Goal: Task Accomplishment & Management: Manage account settings

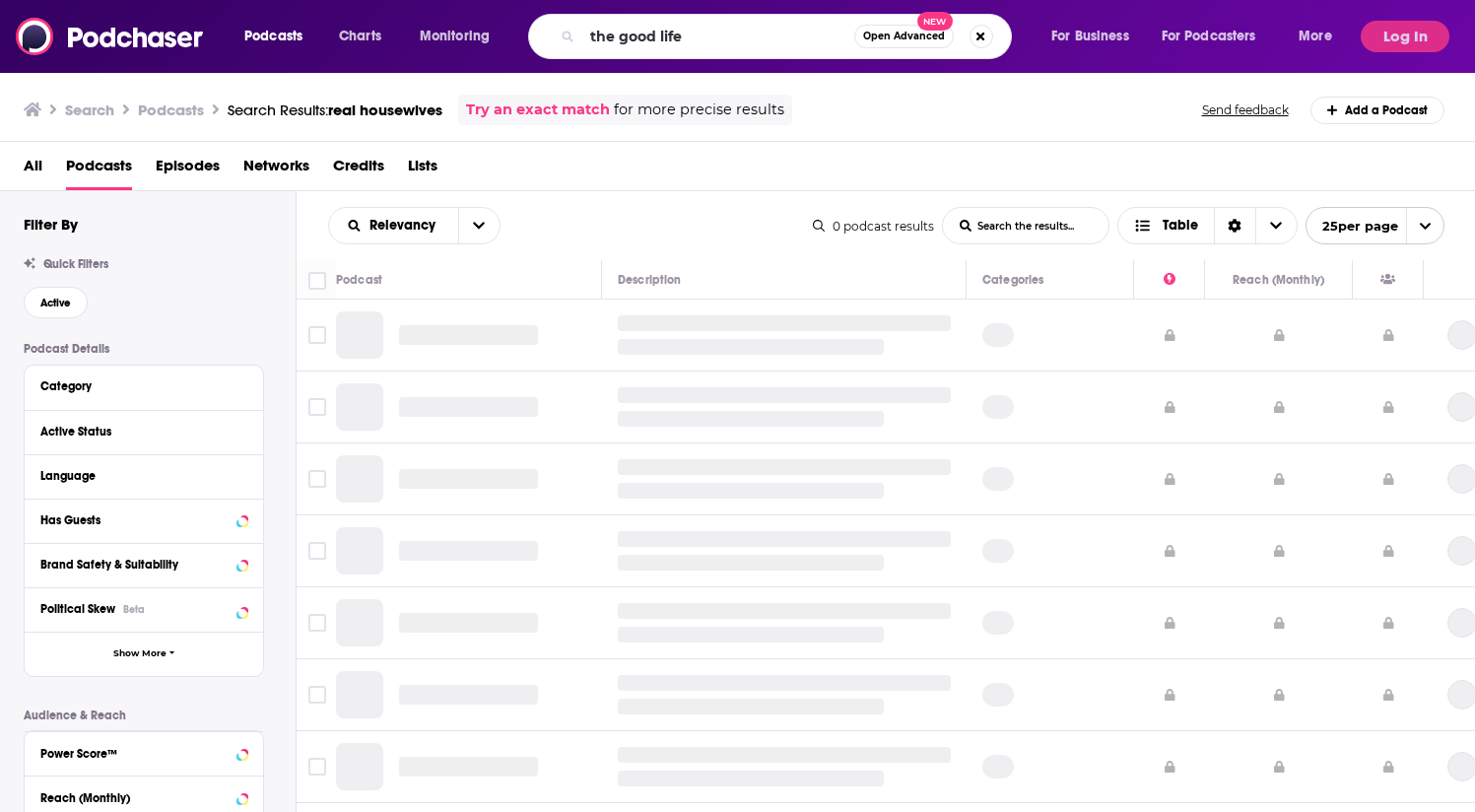
type input "the good life"
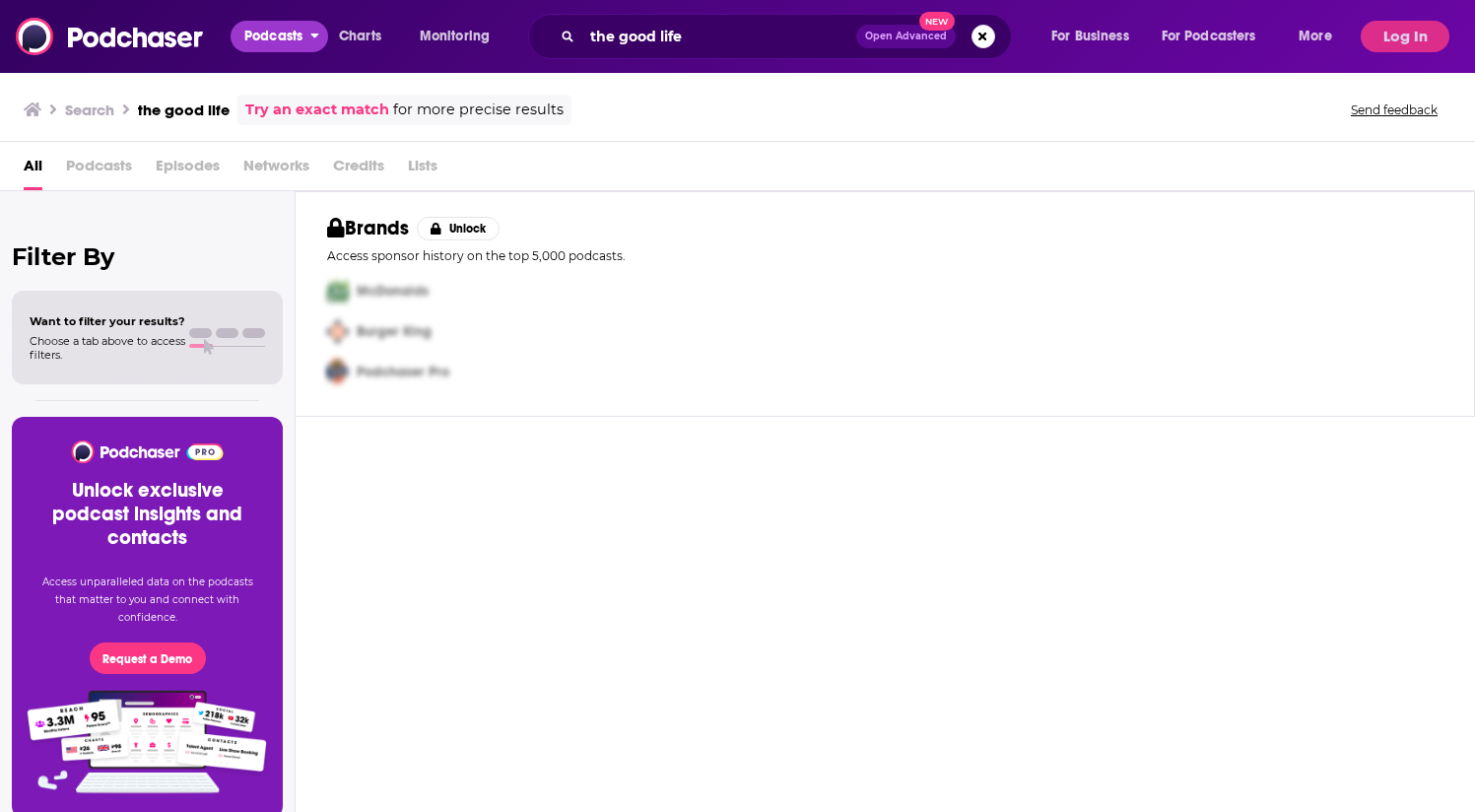
click at [269, 37] on span "Podcasts" at bounding box center [274, 37] width 58 height 28
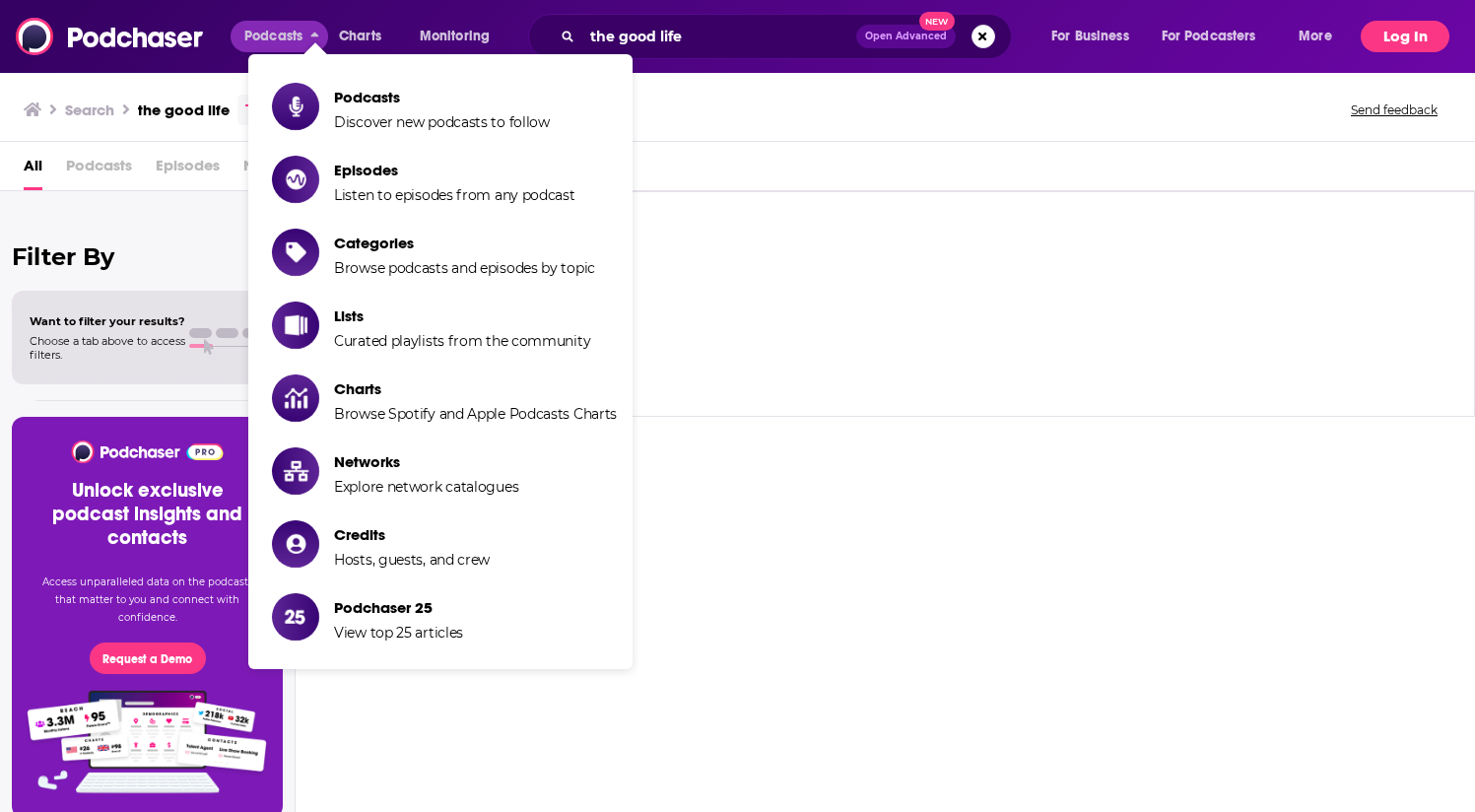
click at [1415, 38] on button "Log In" at bounding box center [1405, 37] width 89 height 32
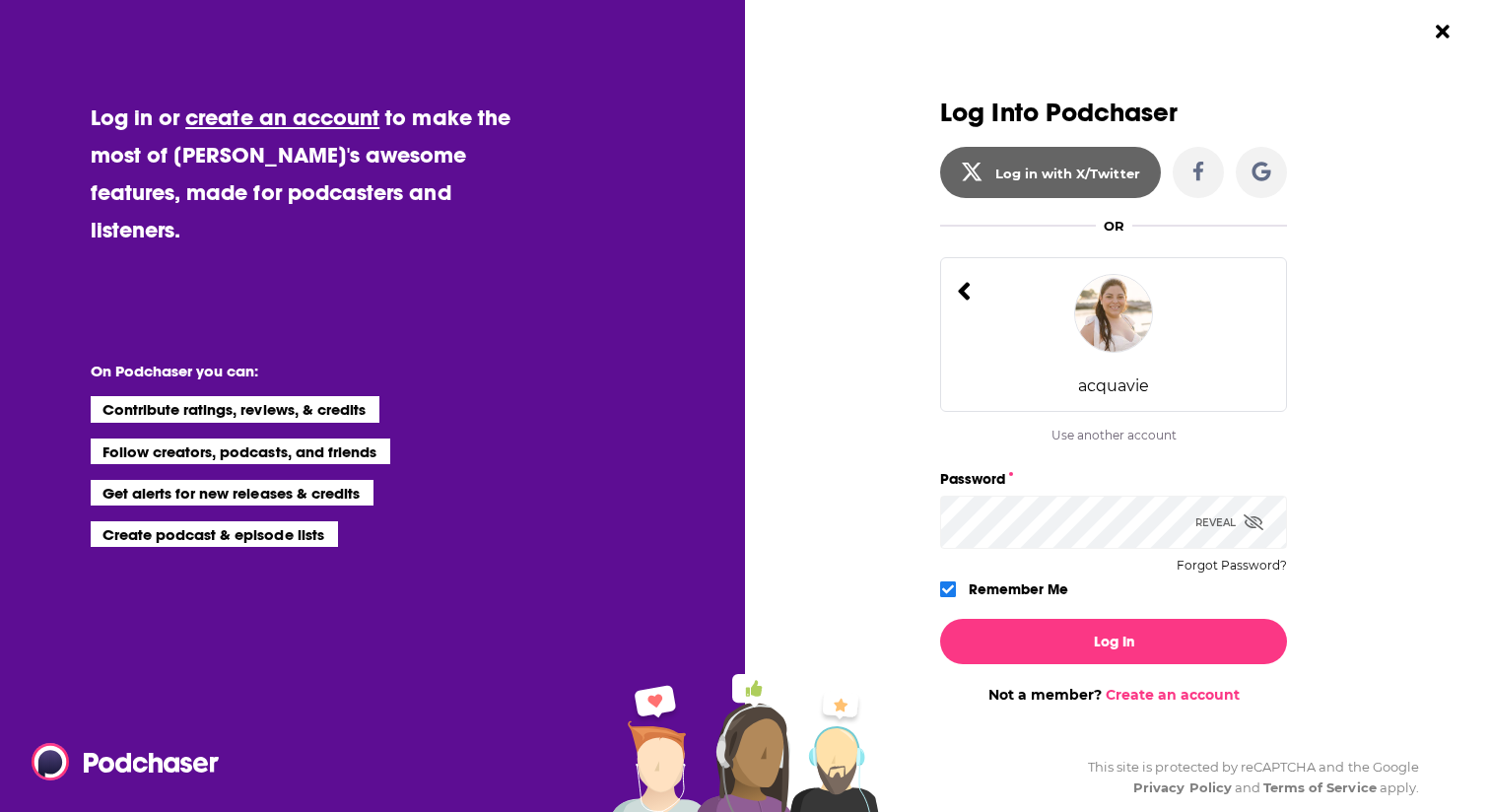
click at [940, 618] on button "Log In" at bounding box center [1113, 640] width 347 height 45
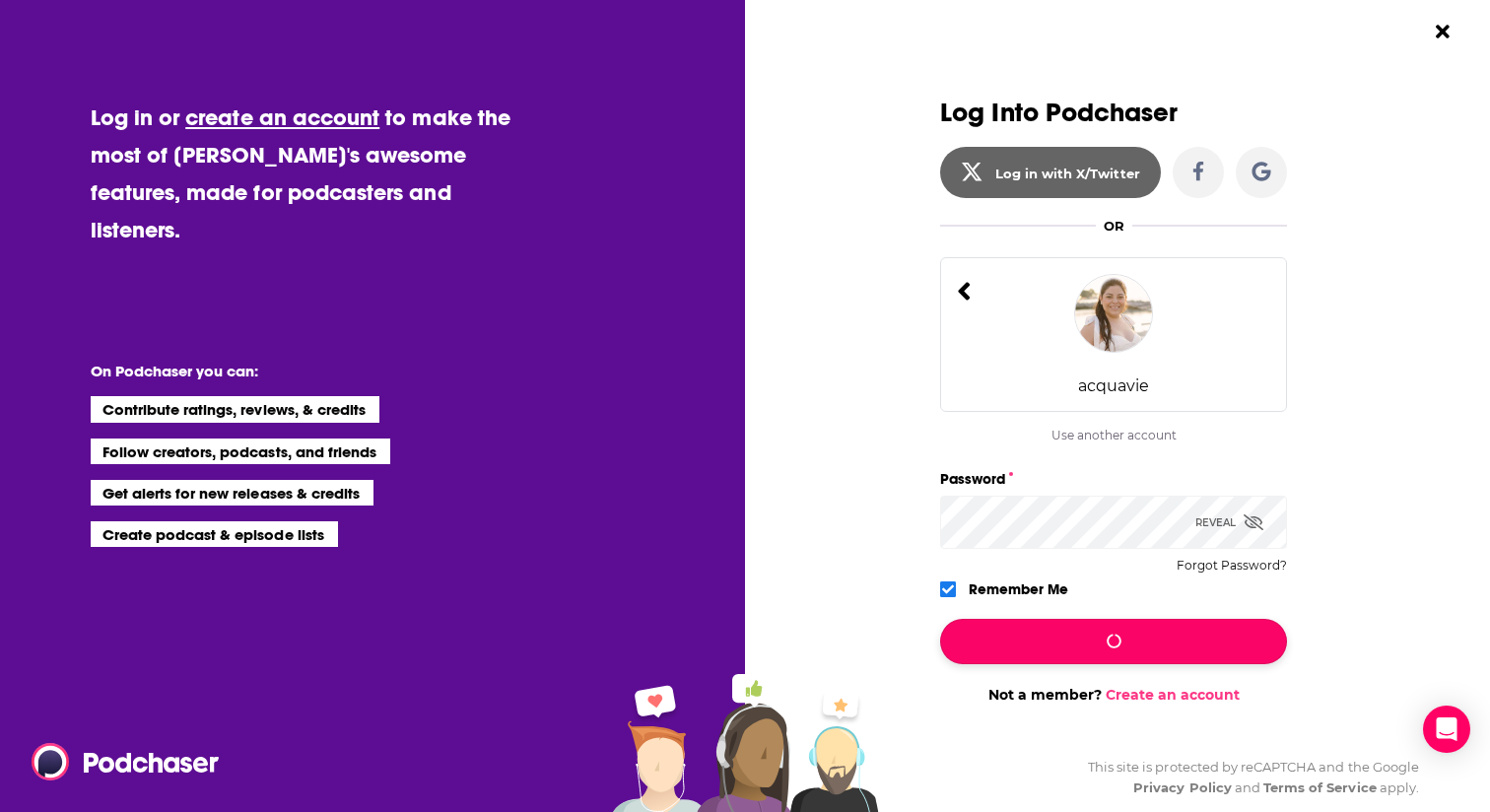
drag, startPoint x: 1084, startPoint y: 643, endPoint x: 1097, endPoint y: 633, distance: 16.4
click at [1084, 643] on button "Dialog" at bounding box center [1113, 640] width 347 height 45
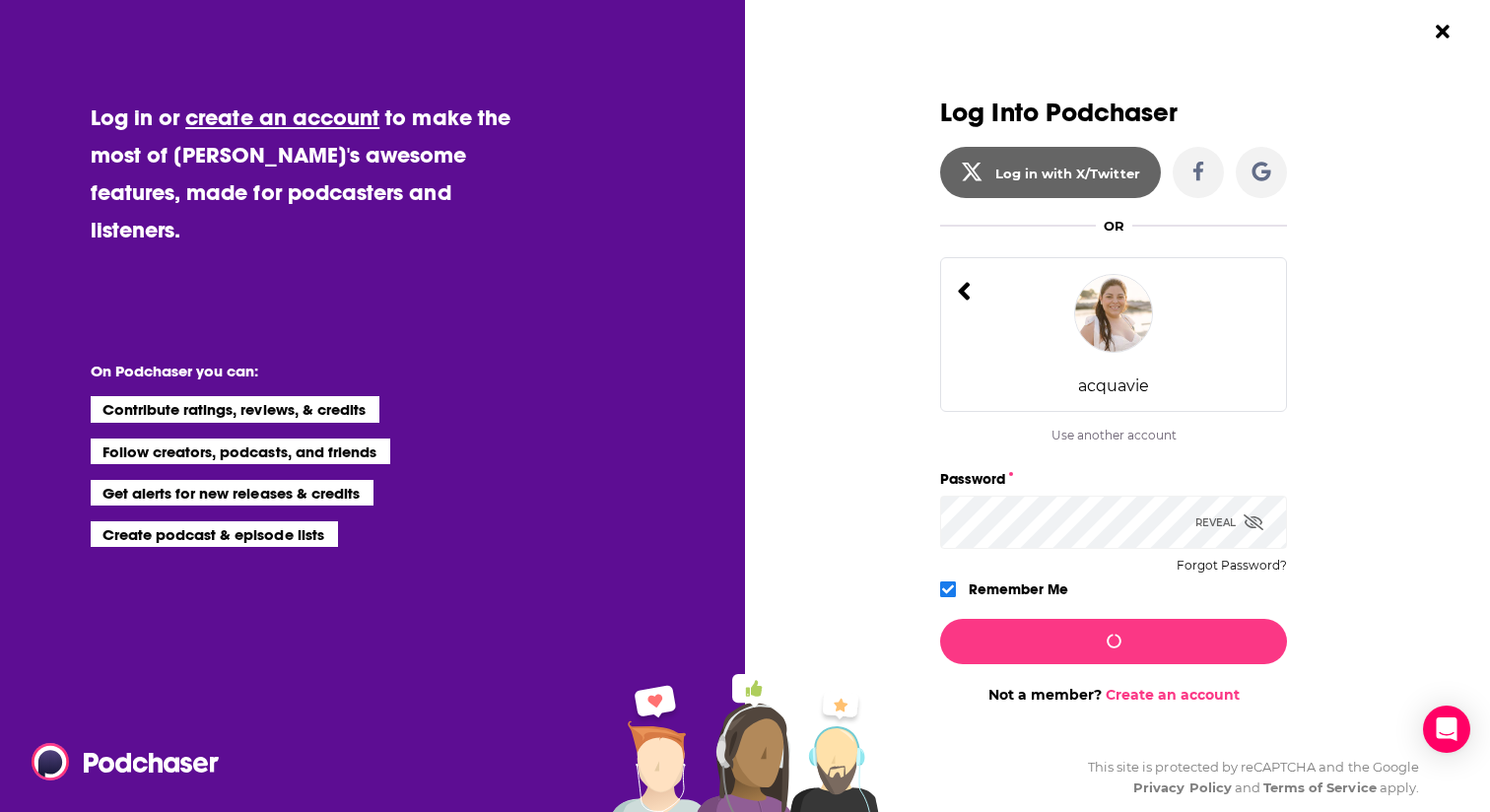
scroll to position [26, 0]
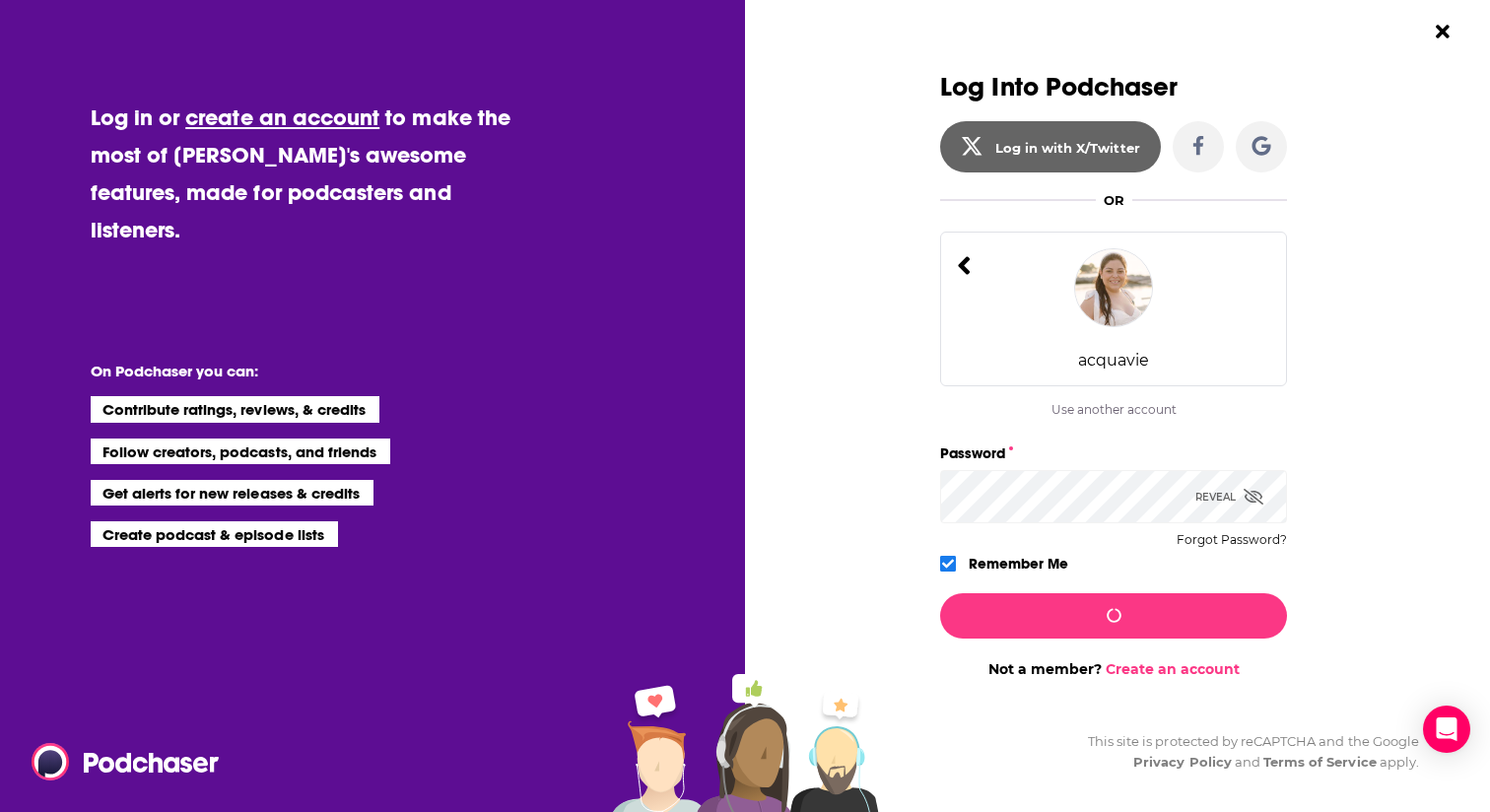
click at [1394, 339] on div "Log Into Podchaser Log in with X/Twitter OR acquavie Use another account acquav…" at bounding box center [1124, 406] width 731 height 812
